Goal: Task Accomplishment & Management: Complete application form

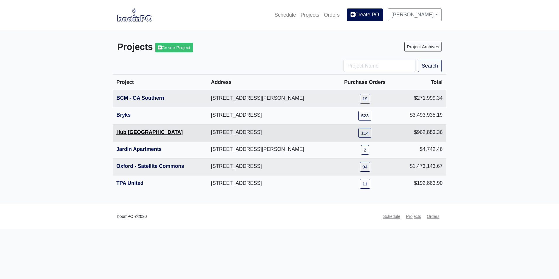
click at [136, 130] on link "Hub [GEOGRAPHIC_DATA]" at bounding box center [149, 132] width 66 height 6
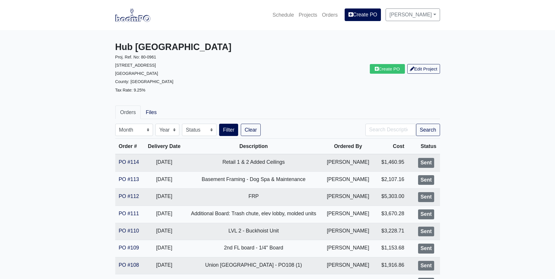
click at [130, 22] on img at bounding box center [132, 14] width 35 height 13
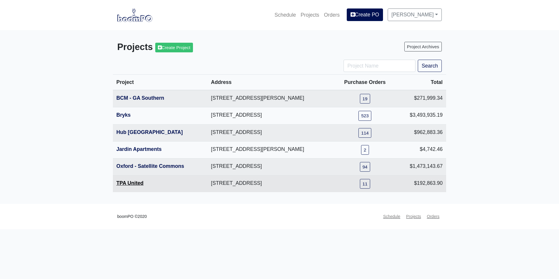
click at [137, 182] on link "TPA United" at bounding box center [129, 183] width 27 height 6
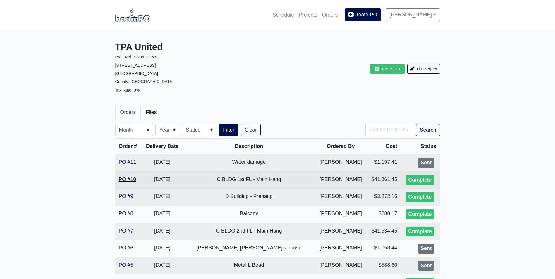
click at [127, 179] on link "PO #10" at bounding box center [128, 179] width 18 height 6
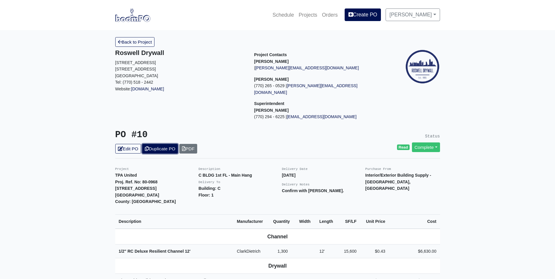
click at [165, 144] on link "Duplicate PO" at bounding box center [160, 149] width 36 height 10
click at [118, 146] on icon at bounding box center [120, 148] width 5 height 4
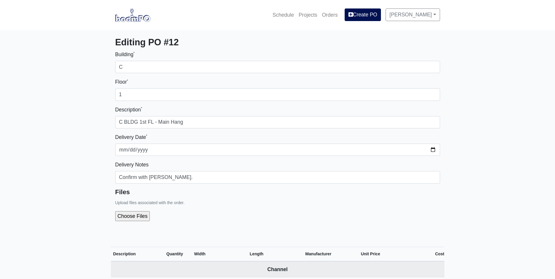
select select
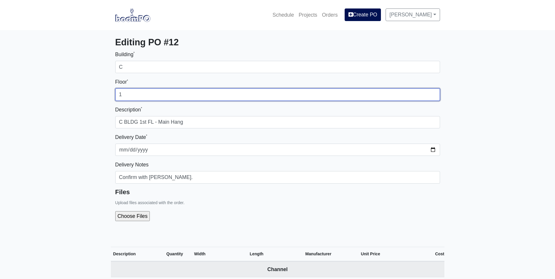
drag, startPoint x: 123, startPoint y: 93, endPoint x: 112, endPoint y: 94, distance: 11.4
click at [112, 94] on div "Building * C Floor * 1 Description * C BLDG 1st FL - Main Hang Delivery Date * …" at bounding box center [277, 140] width 333 height 180
type input "U1"
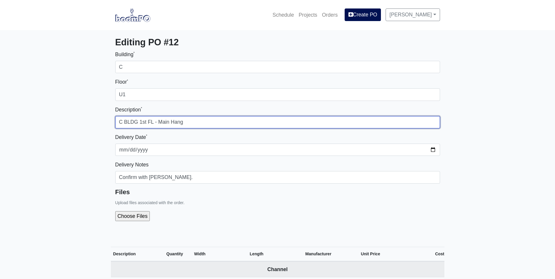
drag, startPoint x: 146, startPoint y: 123, endPoint x: 140, endPoint y: 123, distance: 5.6
click at [140, 123] on input "C BLDG 1st FL - Main Hang" at bounding box center [277, 122] width 325 height 12
type input "C BLDG Basement U1 FL - Main Hang"
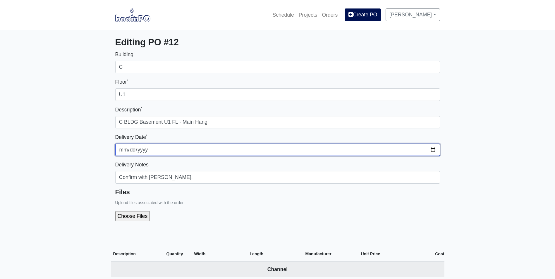
click at [432, 150] on input "2025-08-11" at bounding box center [277, 150] width 325 height 12
type input "2025-08-13"
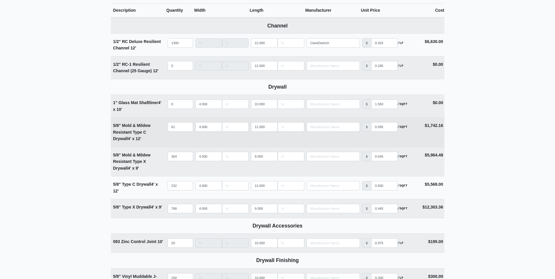
scroll to position [234, 0]
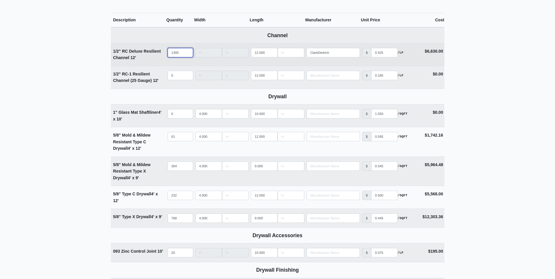
drag, startPoint x: 180, startPoint y: 50, endPoint x: 163, endPoint y: 50, distance: 17.0
click at [163, 50] on tr "1/2" RC Deluxe Resilient Channel 12' Qty 1300 Width Length 12.000 Manufacturer …" at bounding box center [277, 54] width 333 height 23
type input "7"
select select
type input "70"
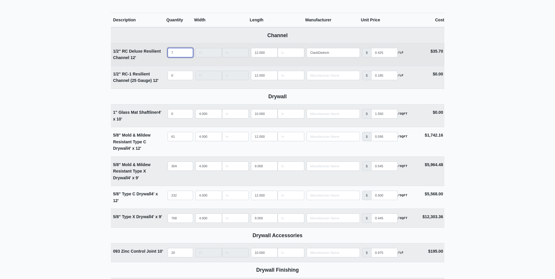
select select
type input "700"
select select
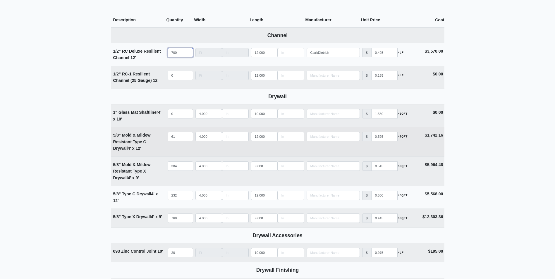
type input "700"
drag, startPoint x: 180, startPoint y: 135, endPoint x: 164, endPoint y: 138, distance: 16.3
click at [164, 138] on tr "5/8" Mold & Mildew Resistant Type C Drywall 4' x 12' Qty 61 Width 4.000 Length …" at bounding box center [277, 142] width 333 height 30
type input "3"
select select
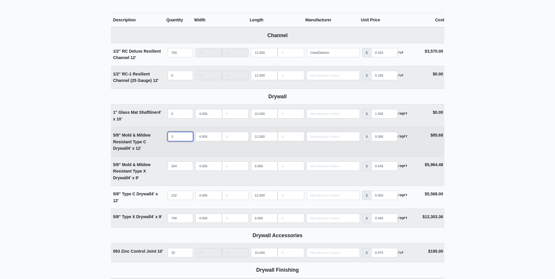
type input "38"
select select
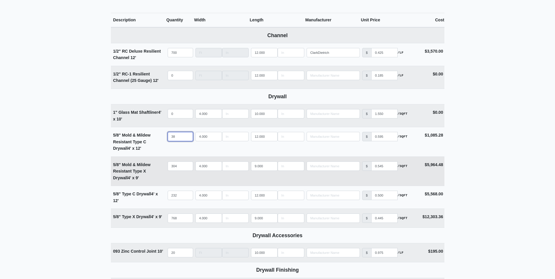
type input "38"
drag, startPoint x: 180, startPoint y: 167, endPoint x: 161, endPoint y: 165, distance: 19.4
click at [161, 165] on tr "5/8" Mold & Mildew Resistant Type X Drywall 4' x 9' Qty 304 Width 4.000 Length …" at bounding box center [277, 171] width 333 height 30
type input "1"
select select
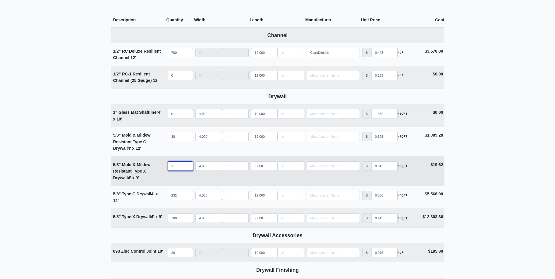
type input "16"
select select
type input "164"
select select
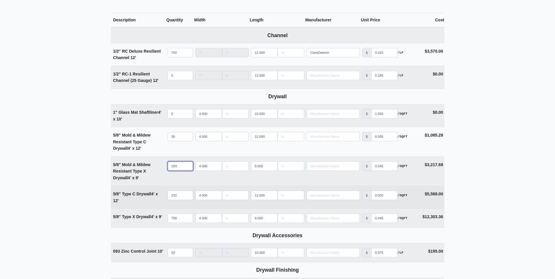
type input "164"
drag, startPoint x: 179, startPoint y: 195, endPoint x: 165, endPoint y: 193, distance: 13.5
click at [165, 193] on tr "5/8" Type C Drywall 4' x 12' Qty 232 Width 4.000 Length 12.000 Manufacturer No …" at bounding box center [277, 197] width 333 height 23
type input "9"
select select
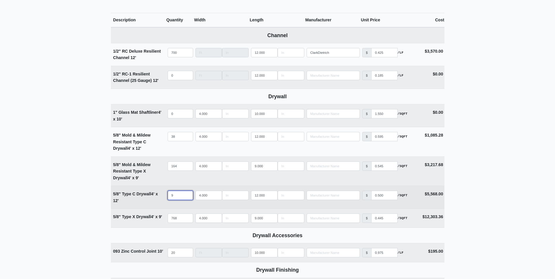
type input "91"
select select
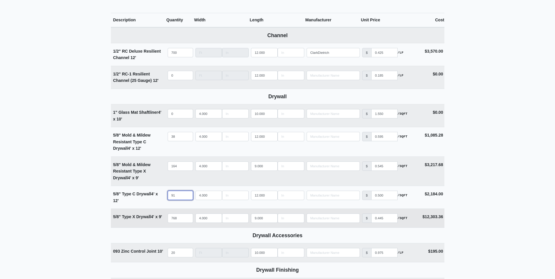
type input "91"
drag, startPoint x: 179, startPoint y: 217, endPoint x: 149, endPoint y: 216, distance: 30.1
click at [149, 216] on tr "5/8" Type X Drywall 4' x 9' Qty 768 Width 4.000 Length 9.000 Manufacturer No Re…" at bounding box center [277, 217] width 333 height 19
type input "3"
select select
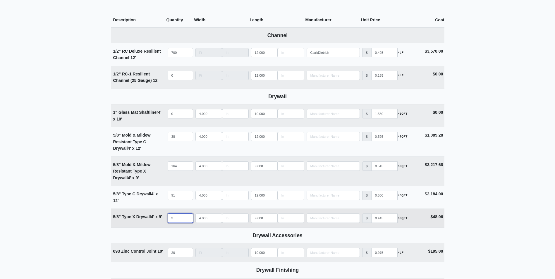
type input "31"
select select
type input "317"
select select
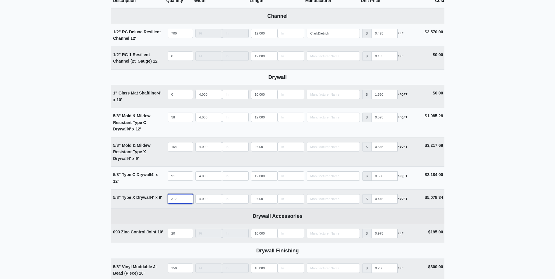
scroll to position [263, 0]
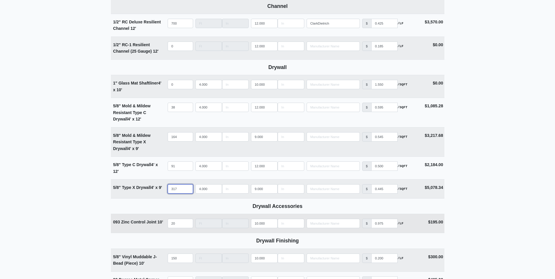
type input "317"
drag, startPoint x: 180, startPoint y: 223, endPoint x: 158, endPoint y: 222, distance: 21.9
click at [158, 222] on tr "093 Zinc Control Joint 10' Qty 20 Width Length 10.000 Manufacturer No Results P…" at bounding box center [277, 223] width 333 height 19
select select
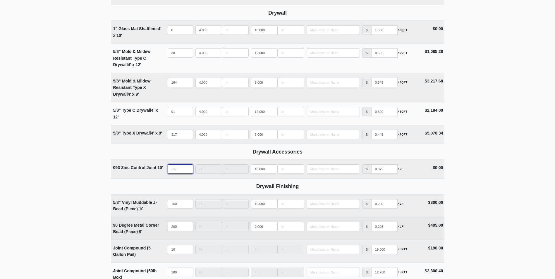
scroll to position [322, 0]
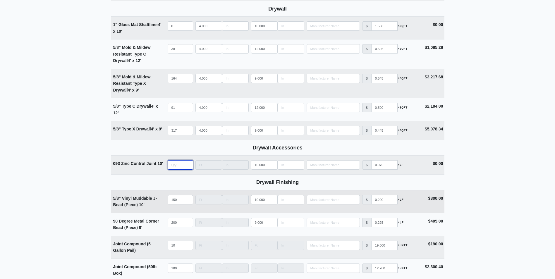
type input "1"
select select
type input "10"
select select
type input "10"
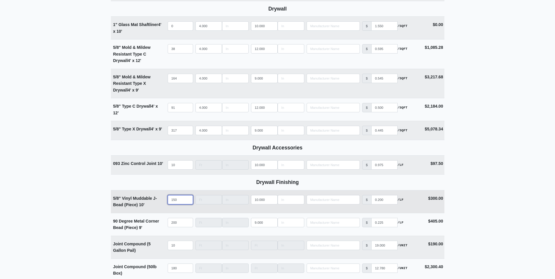
drag, startPoint x: 181, startPoint y: 201, endPoint x: 151, endPoint y: 196, distance: 30.7
click at [151, 196] on tr "5/8" Vinyl Muddable J-Bead (Piece) 10' Qty 150 Width Length 10.000 Manufacturer…" at bounding box center [277, 201] width 333 height 23
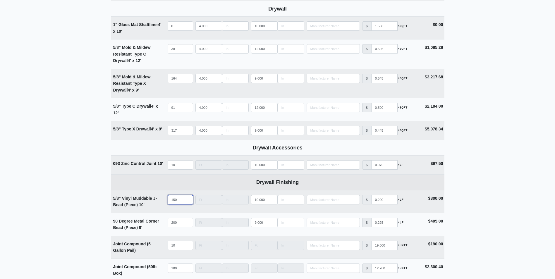
type input "1"
select select
type input "10"
select select
type input "100"
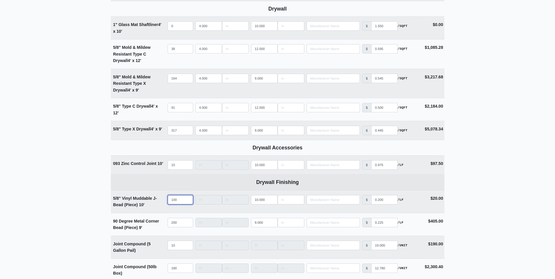
select select
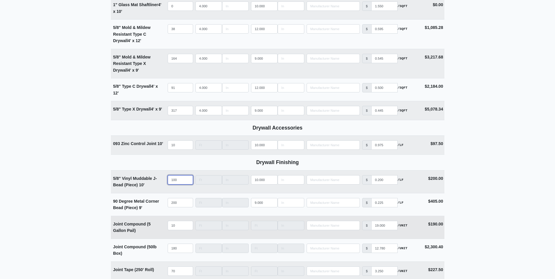
scroll to position [351, 0]
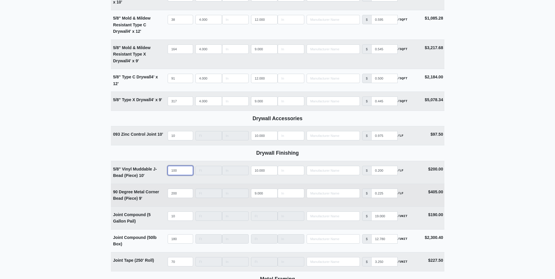
type input "100"
drag, startPoint x: 179, startPoint y: 193, endPoint x: 161, endPoint y: 192, distance: 17.6
click at [161, 192] on tr "90 Degree Metal Corner Bead (Piece) 9' Qty 200 Width Length 9.000 Manufacturer …" at bounding box center [277, 195] width 333 height 23
type input "1"
select select
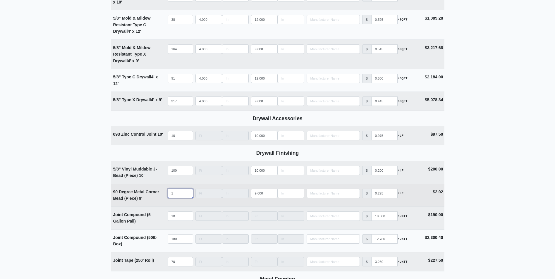
type input "10"
select select
type input "100"
select select
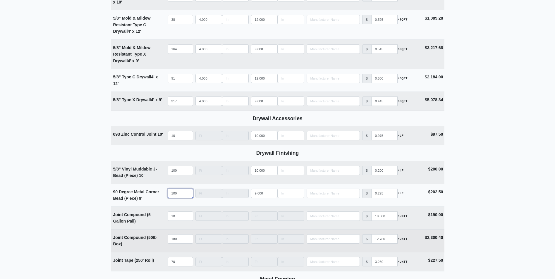
type input "100"
drag, startPoint x: 182, startPoint y: 238, endPoint x: 159, endPoint y: 238, distance: 22.8
click at [159, 238] on tr "Joint Compound (50lb Box) Qty 180 Width Length Manufacturer No Results Price $ …" at bounding box center [277, 240] width 333 height 23
type input "1"
select select
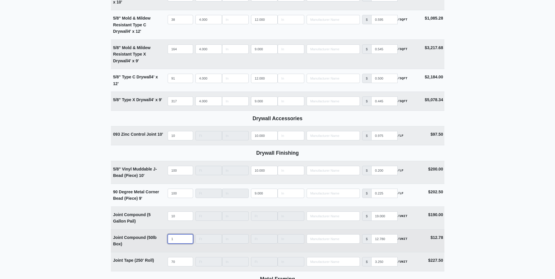
type input "10"
select select
type input "100"
select select
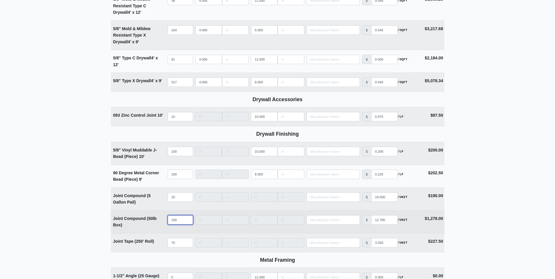
scroll to position [380, 0]
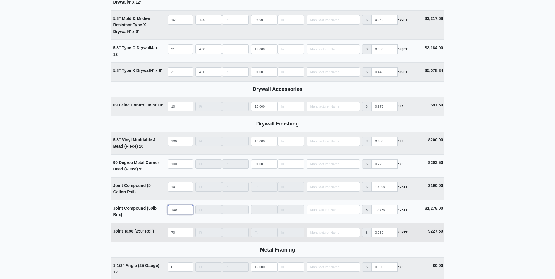
type input "100"
drag, startPoint x: 178, startPoint y: 230, endPoint x: 155, endPoint y: 230, distance: 23.1
click at [155, 230] on tr "Joint Tape (250' Roll) Qty 70 Width Length Manufacturer No Results Price $ 3.25…" at bounding box center [277, 232] width 333 height 19
type input "5"
select select
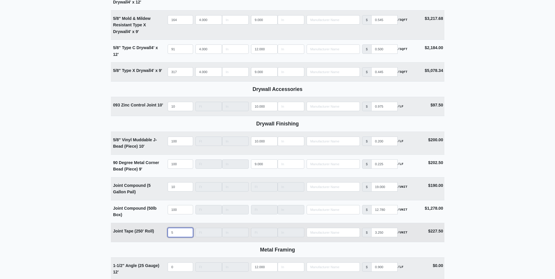
type input "50"
select select
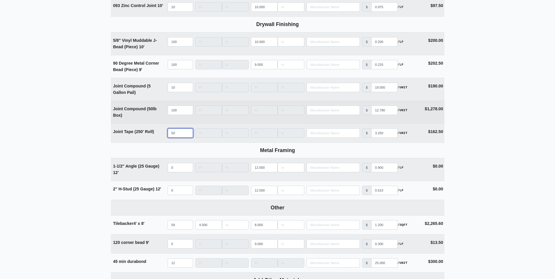
scroll to position [497, 0]
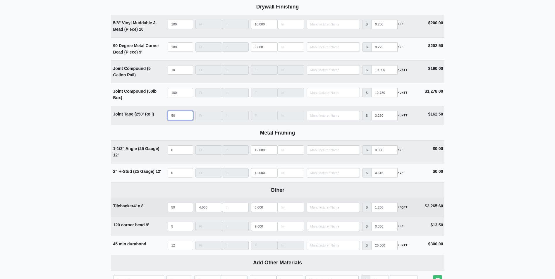
type input "50"
drag, startPoint x: 182, startPoint y: 207, endPoint x: 164, endPoint y: 208, distance: 17.9
click at [164, 208] on tr "Tilebacker 4' x 8' Qty 59 Width 4.000 Length 8.000 Manufacturer No Results Pric…" at bounding box center [277, 207] width 333 height 19
type input "3"
select select
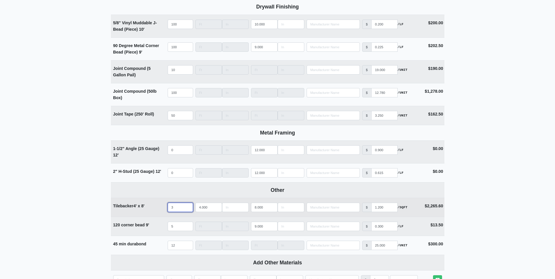
type input "30"
select select
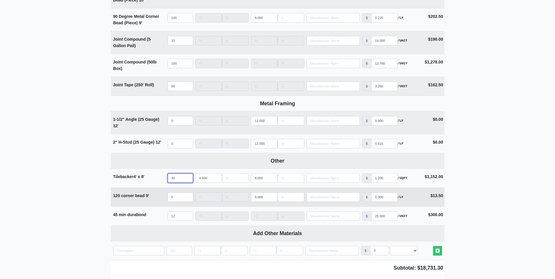
type input "30"
drag, startPoint x: 176, startPoint y: 199, endPoint x: 158, endPoint y: 199, distance: 18.7
click at [158, 199] on tr "120 corner bead 9' Qty 5 Width Length 9.000 Manufacturer No Results Price $ 0.3…" at bounding box center [277, 196] width 333 height 19
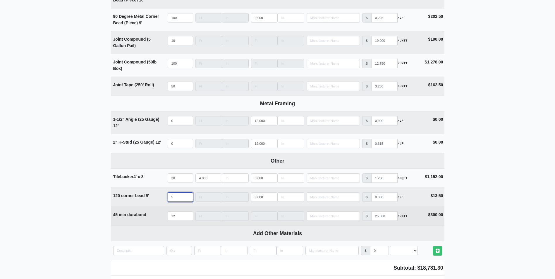
select select
type input "0"
drag, startPoint x: 179, startPoint y: 215, endPoint x: 144, endPoint y: 213, distance: 35.7
click at [144, 213] on tr "45 min durabond Qty 12 Width Length Manufacturer No Results Price $ 25.000 /UNI…" at bounding box center [277, 215] width 333 height 19
select select
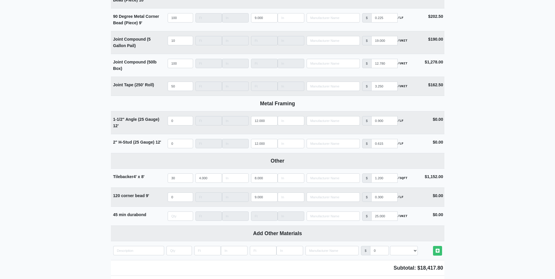
type input "0"
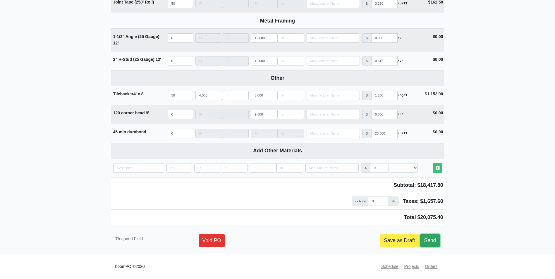
click at [427, 238] on link "Send" at bounding box center [430, 240] width 20 height 12
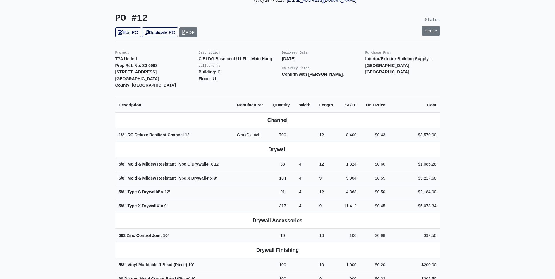
scroll to position [117, 0]
